Goal: Task Accomplishment & Management: Manage account settings

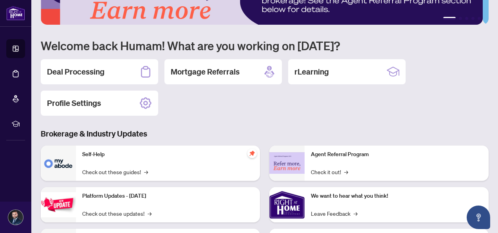
scroll to position [39, 0]
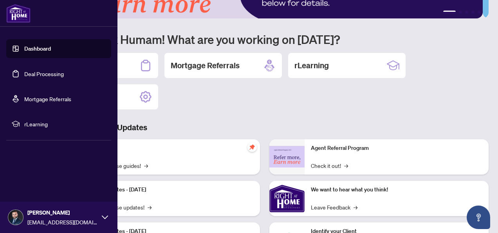
click at [108, 212] on div "[PERSON_NAME] [EMAIL_ADDRESS][DOMAIN_NAME]" at bounding box center [58, 216] width 117 height 31
click at [53, 186] on span "Profile Settings" at bounding box center [41, 186] width 37 height 13
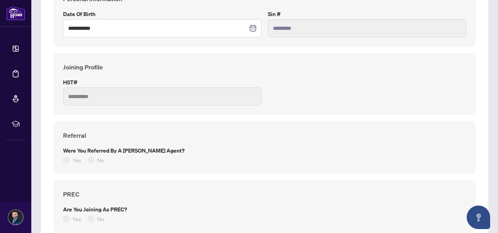
scroll to position [313, 0]
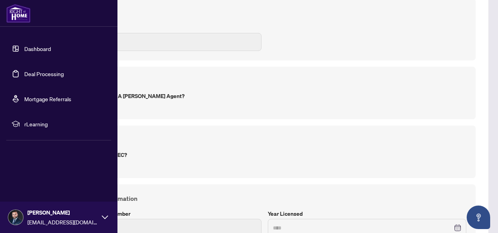
click at [36, 46] on link "Dashboard" at bounding box center [37, 48] width 27 height 7
